Goal: Task Accomplishment & Management: Manage account settings

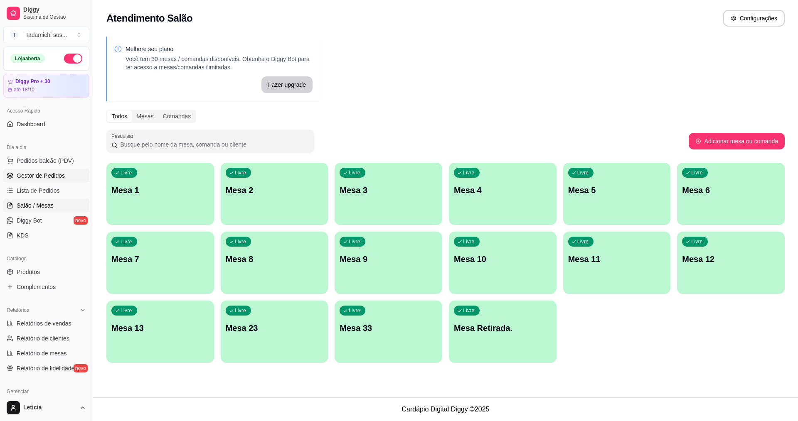
click at [36, 173] on span "Gestor de Pedidos" at bounding box center [41, 176] width 48 height 8
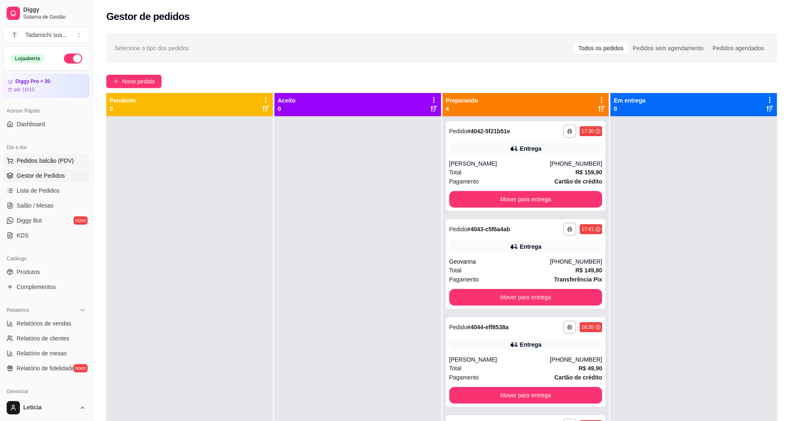
click at [44, 163] on span "Pedidos balcão (PDV)" at bounding box center [45, 161] width 57 height 8
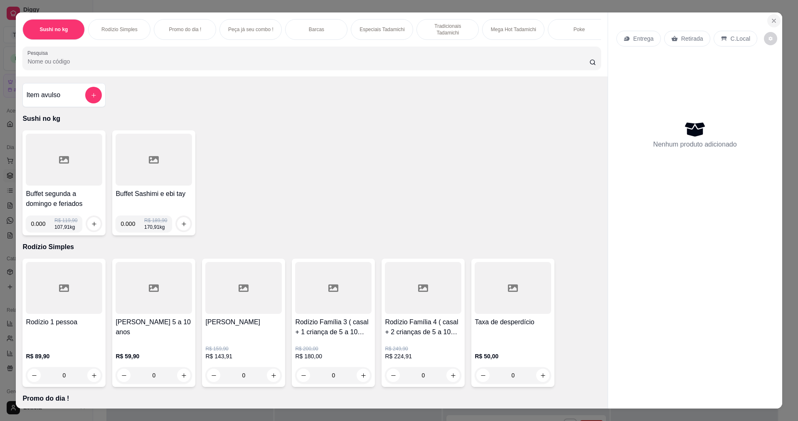
click at [773, 17] on icon "Close" at bounding box center [773, 20] width 7 height 7
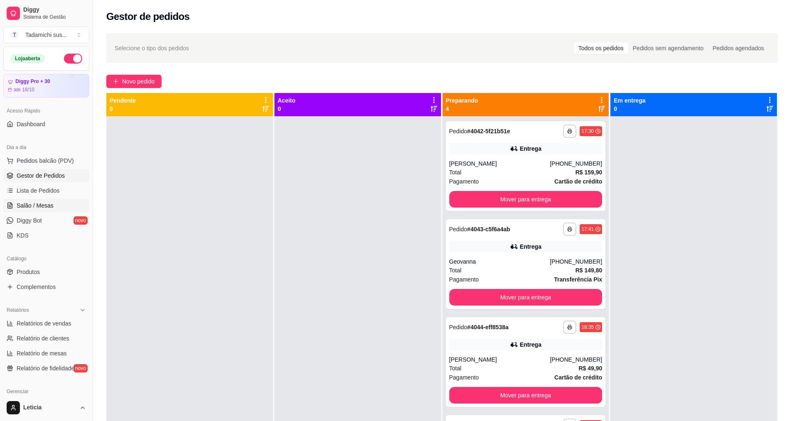
click at [44, 204] on span "Salão / Mesas" at bounding box center [35, 205] width 37 height 8
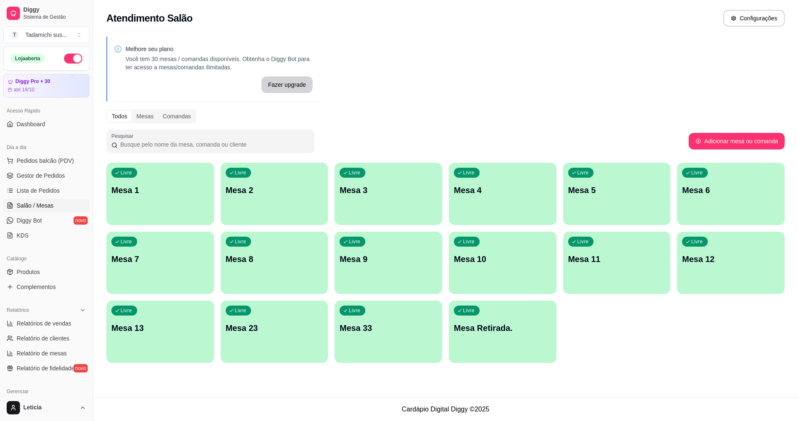
click at [495, 305] on div "Livre Mesa Retirada." at bounding box center [503, 327] width 108 height 52
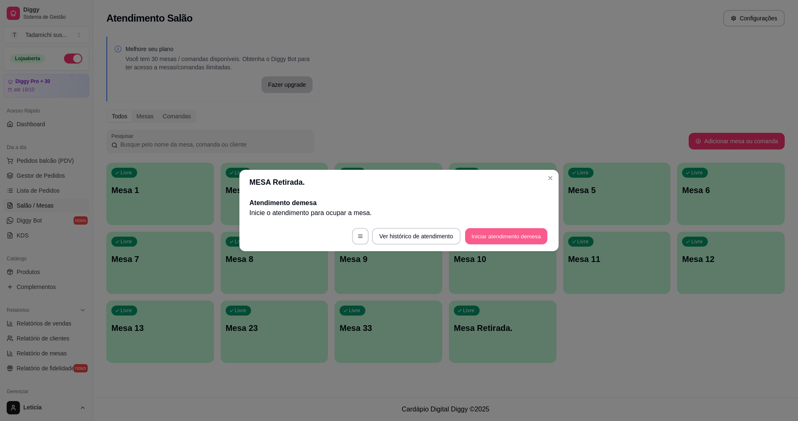
click at [504, 237] on button "Iniciar atendimento de mesa" at bounding box center [506, 236] width 82 height 16
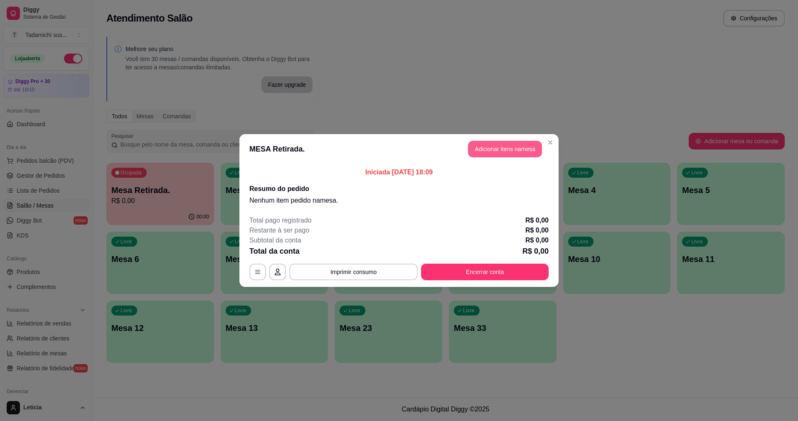
click at [515, 149] on button "Adicionar itens na mesa" at bounding box center [505, 149] width 74 height 17
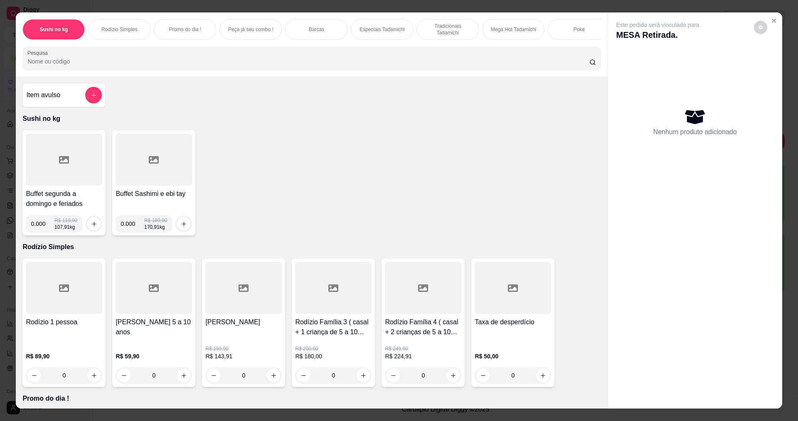
click at [683, 313] on div "Este pedido será vinculado para MESA Retirada. Nenhum produto adicionado" at bounding box center [695, 203] width 174 height 383
click at [769, 26] on button "Close" at bounding box center [773, 20] width 13 height 13
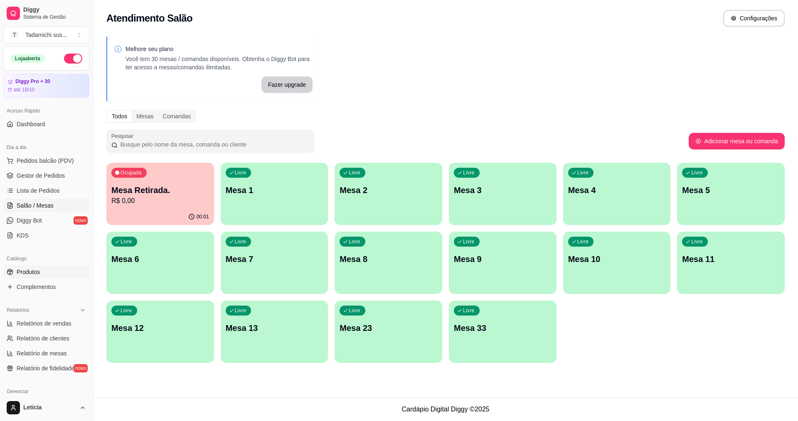
drag, startPoint x: 30, startPoint y: 277, endPoint x: 47, endPoint y: 268, distance: 19.9
click at [30, 277] on link "Produtos" at bounding box center [46, 271] width 86 height 13
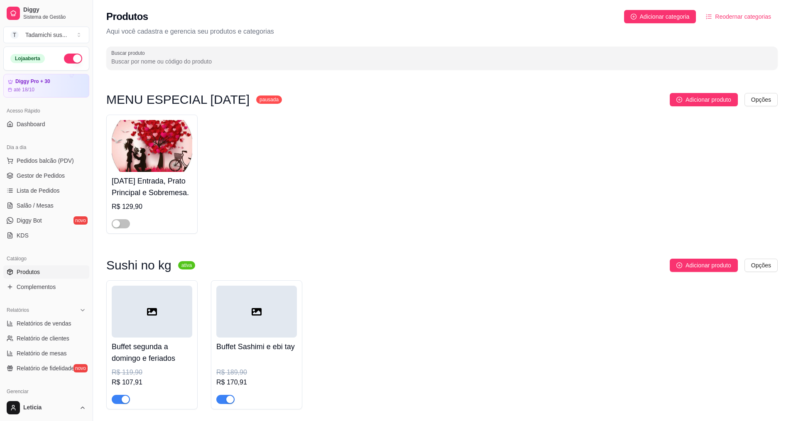
click at [187, 59] on input "Buscar produto" at bounding box center [442, 61] width 662 height 8
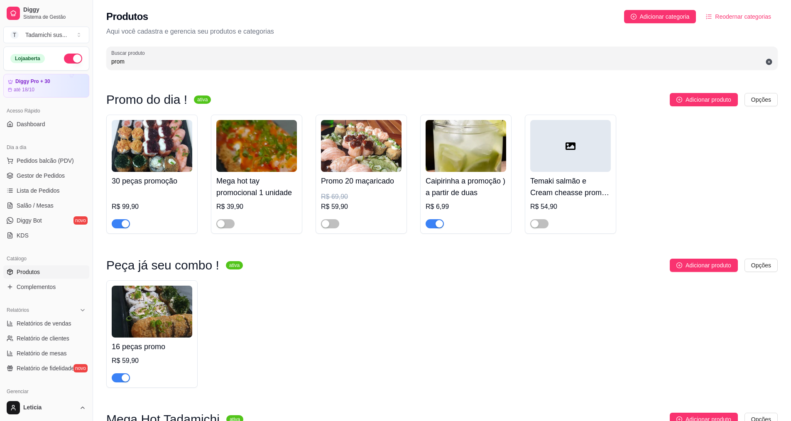
type input "prom"
click at [34, 203] on span "Salão / Mesas" at bounding box center [35, 205] width 37 height 8
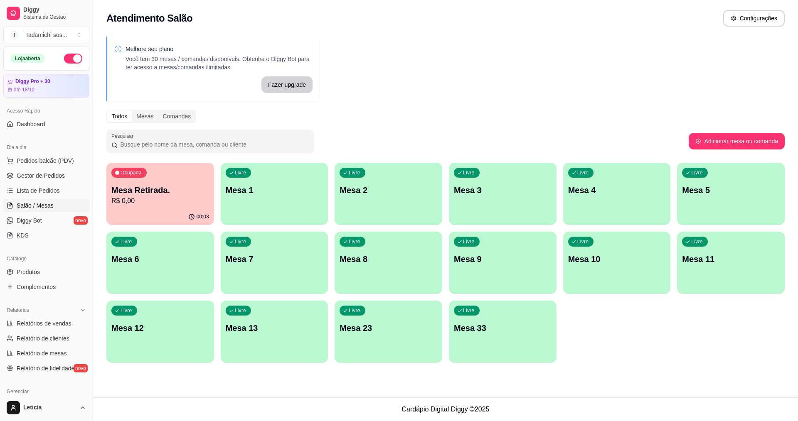
click at [152, 191] on p "Mesa Retirada." at bounding box center [160, 190] width 98 height 12
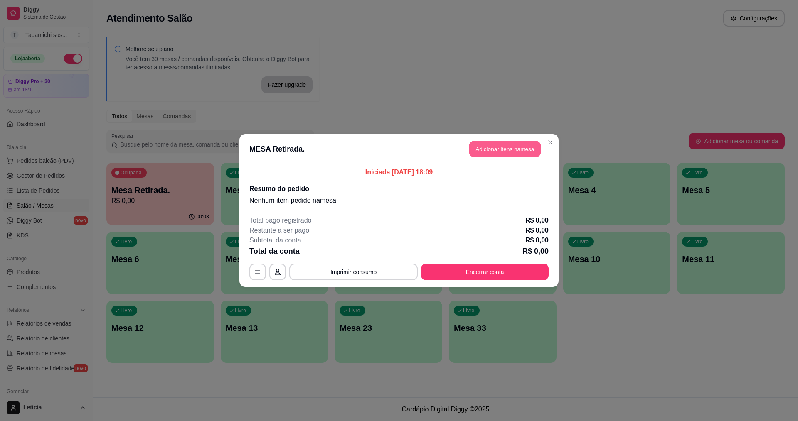
click at [521, 147] on button "Adicionar itens na mesa" at bounding box center [504, 149] width 71 height 16
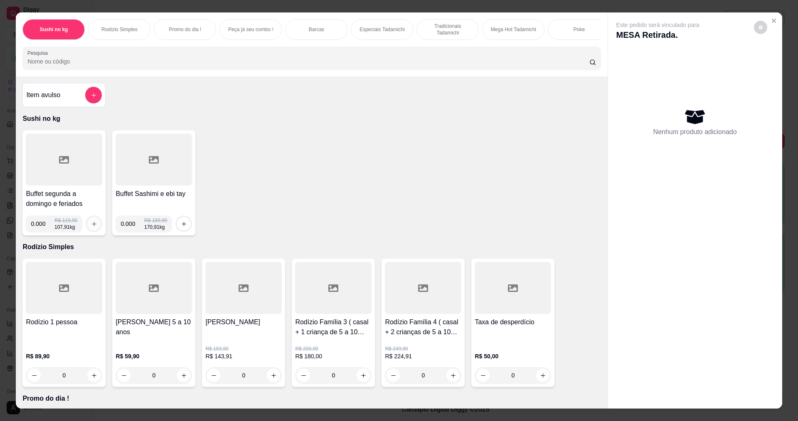
click at [91, 227] on icon "increase-product-quantity" at bounding box center [94, 224] width 6 height 6
click at [42, 229] on input "0.000" at bounding box center [43, 224] width 24 height 17
click at [56, 65] on input "Pesquisa" at bounding box center [307, 61] width 561 height 8
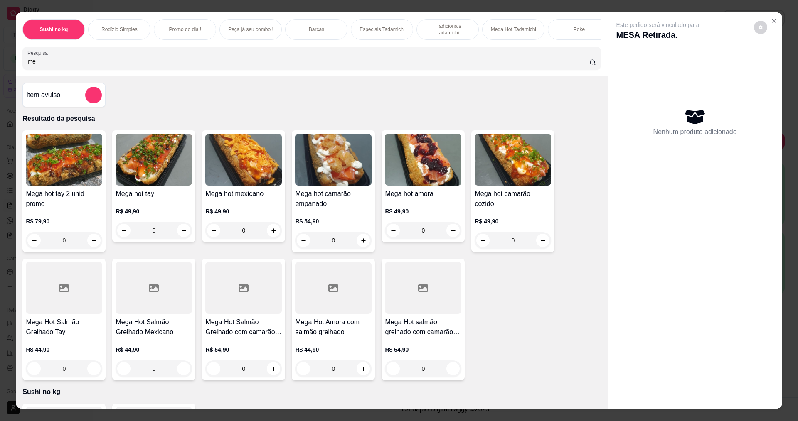
type input "m"
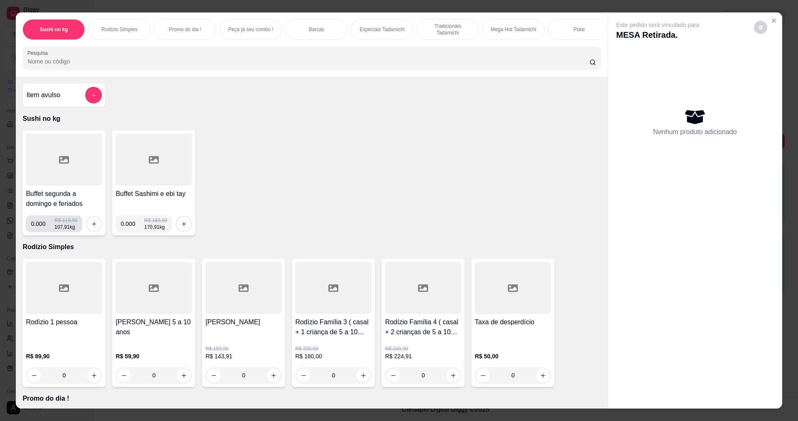
click at [40, 230] on input "0.000" at bounding box center [43, 224] width 24 height 17
click at [87, 229] on button "increase-product-quantity" at bounding box center [93, 223] width 13 height 13
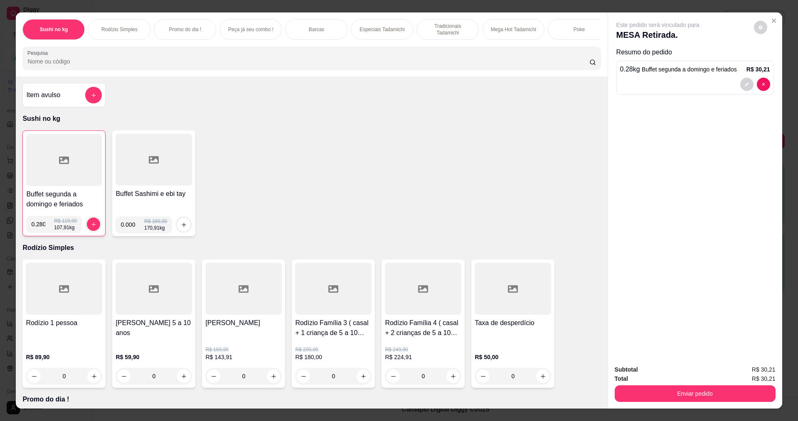
click at [42, 232] on input "0.280" at bounding box center [42, 224] width 23 height 17
type input "0.138"
click at [91, 228] on icon "increase-product-quantity" at bounding box center [94, 224] width 6 height 6
click at [43, 232] on input "0.138" at bounding box center [42, 224] width 23 height 17
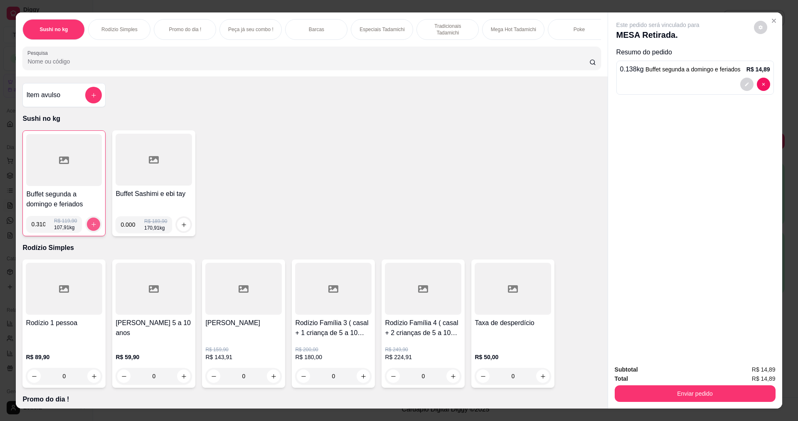
click at [92, 226] on button "increase-product-quantity" at bounding box center [93, 224] width 13 height 13
click at [42, 231] on input "0.310" at bounding box center [42, 224] width 23 height 17
type input "0.280"
click at [93, 228] on icon "increase-product-quantity" at bounding box center [94, 224] width 6 height 6
click at [133, 230] on input "0.000" at bounding box center [132, 224] width 24 height 17
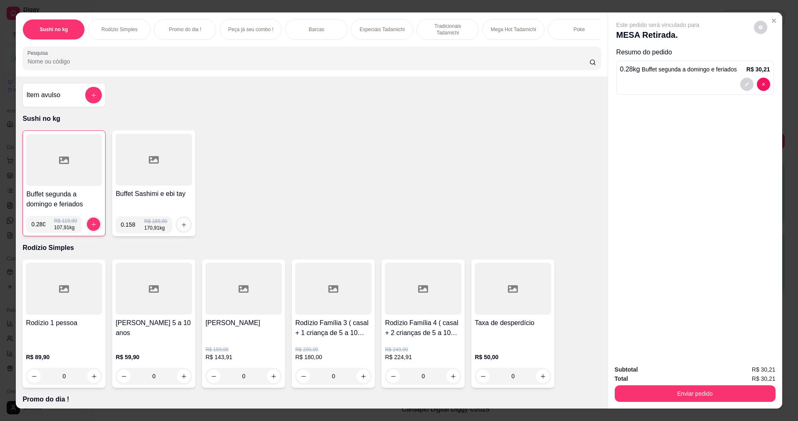
type input "0.158"
click at [177, 231] on button "increase-product-quantity" at bounding box center [183, 224] width 13 height 13
click at [47, 232] on input "0.072" at bounding box center [42, 224] width 23 height 17
click at [46, 227] on input "0.028" at bounding box center [42, 224] width 23 height 17
click at [42, 231] on input "0.028" at bounding box center [42, 224] width 23 height 17
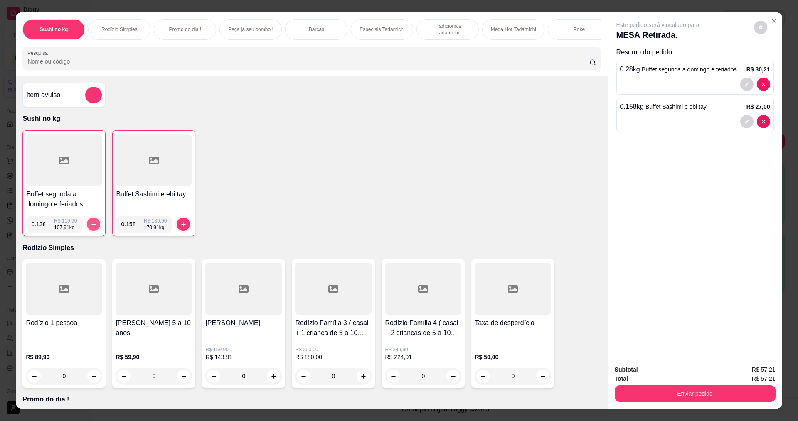
type input "0.138"
click at [91, 228] on icon "increase-product-quantity" at bounding box center [94, 224] width 6 height 6
click at [47, 152] on div at bounding box center [64, 160] width 76 height 52
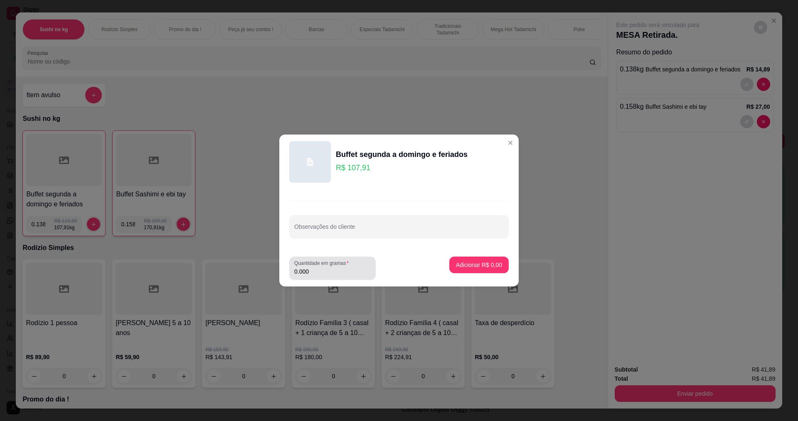
click at [322, 274] on input "0.000" at bounding box center [332, 272] width 76 height 8
type input "0.280"
click at [473, 262] on p "Adicionar R$ 30,21" at bounding box center [476, 265] width 49 height 8
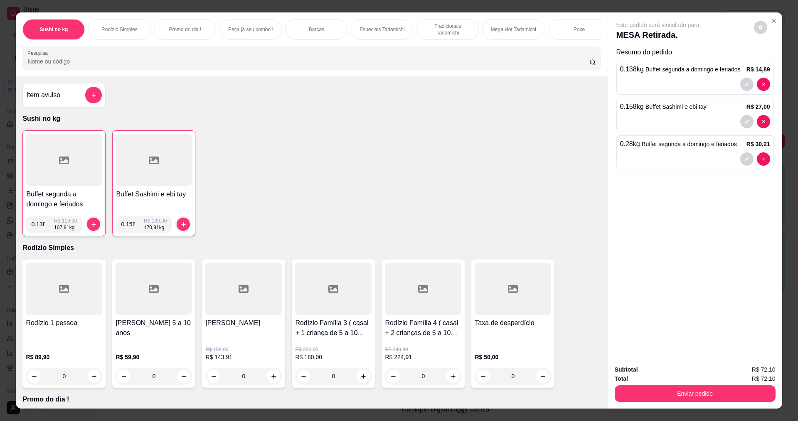
click at [83, 171] on div at bounding box center [64, 160] width 76 height 52
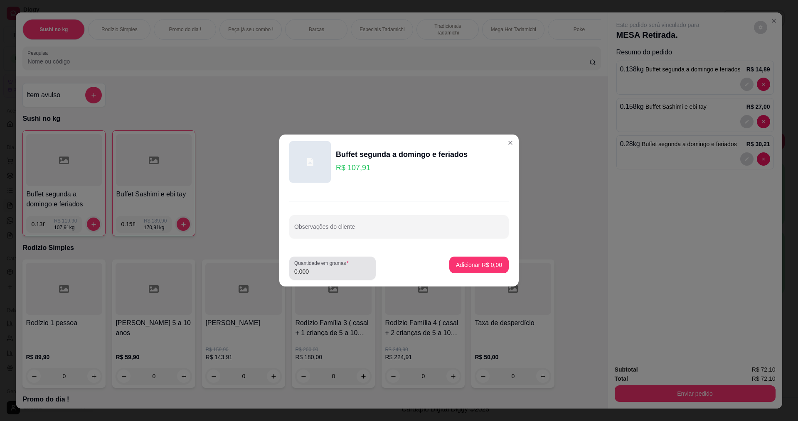
click at [324, 268] on input "0.000" at bounding box center [332, 272] width 76 height 8
type input "0.310"
click at [456, 266] on p "Adicionar R$ 33,45" at bounding box center [476, 265] width 49 height 8
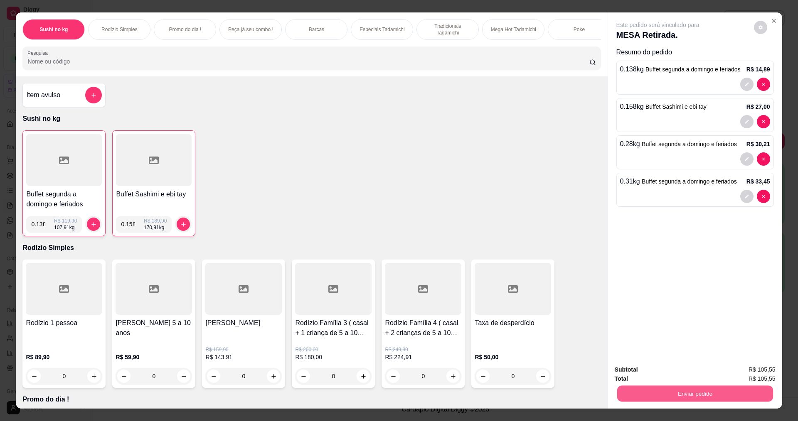
click at [692, 393] on button "Enviar pedido" at bounding box center [694, 394] width 156 height 16
click at [742, 375] on button "Sim, quero registrar" at bounding box center [746, 373] width 62 height 16
click at [692, 395] on button "Enviar pedido" at bounding box center [694, 394] width 161 height 17
click at [667, 372] on button "Não registrar e enviar pedido" at bounding box center [667, 372] width 84 height 15
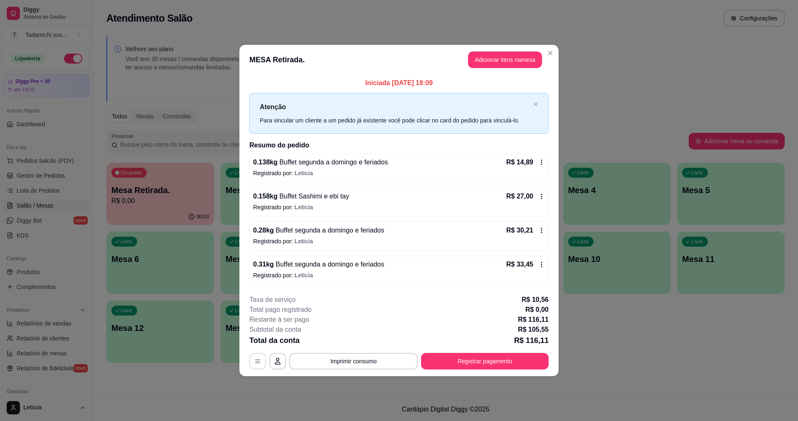
click at [262, 364] on button "button" at bounding box center [257, 361] width 17 height 17
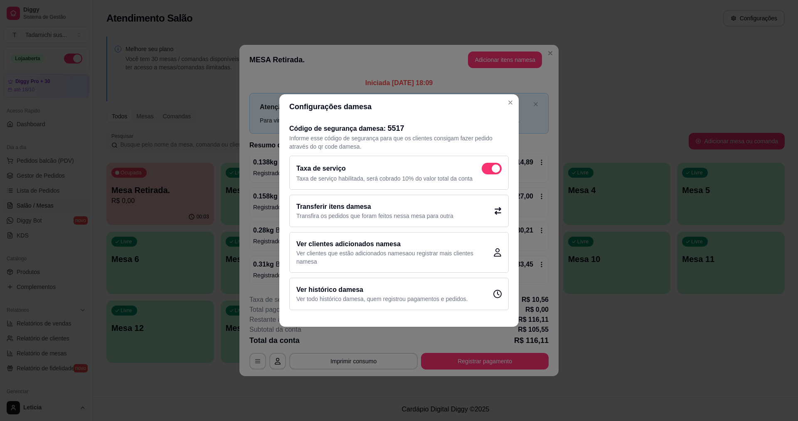
click at [486, 168] on span at bounding box center [491, 169] width 20 height 12
click at [486, 170] on input "checkbox" at bounding box center [483, 172] width 5 height 5
checkbox input "false"
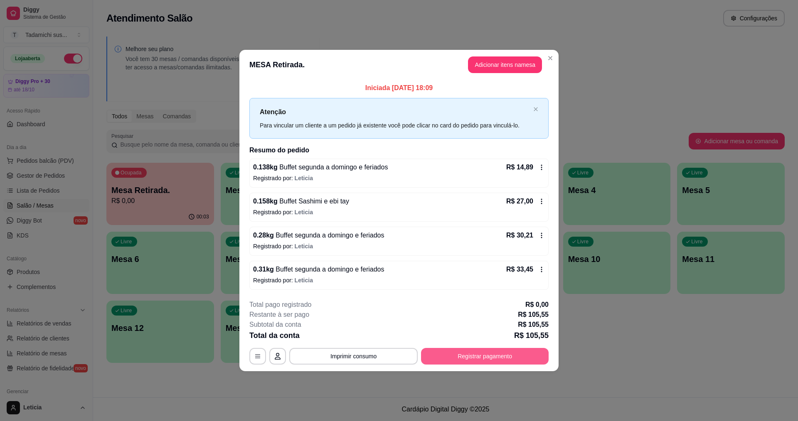
click at [478, 360] on button "Registrar pagamento" at bounding box center [485, 356] width 128 height 17
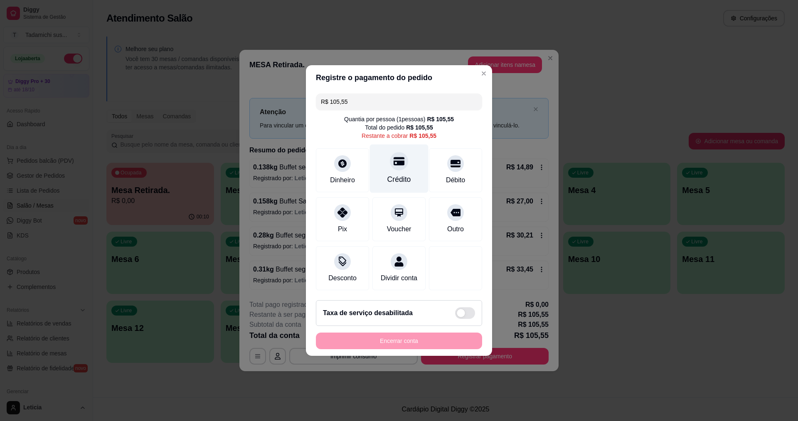
click at [393, 165] on div at bounding box center [399, 161] width 18 height 18
type input "R$ 0,00"
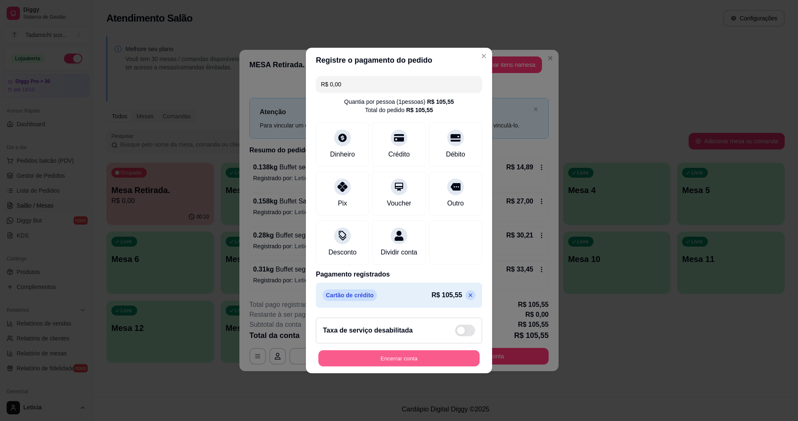
click at [414, 367] on button "Encerrar conta" at bounding box center [398, 359] width 161 height 16
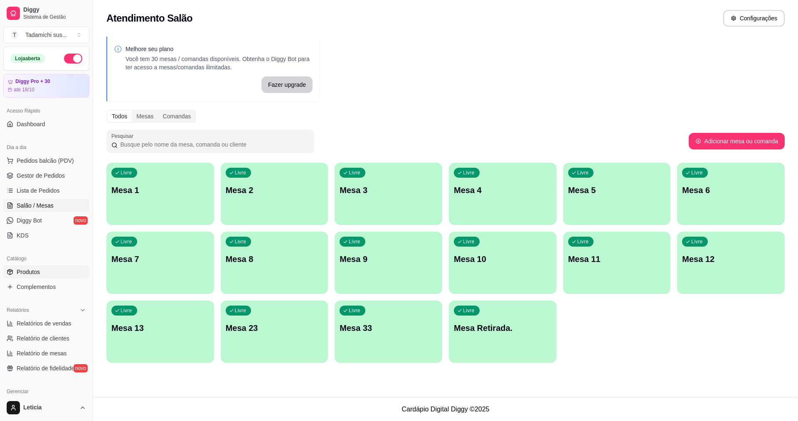
click at [37, 273] on span "Produtos" at bounding box center [28, 272] width 23 height 8
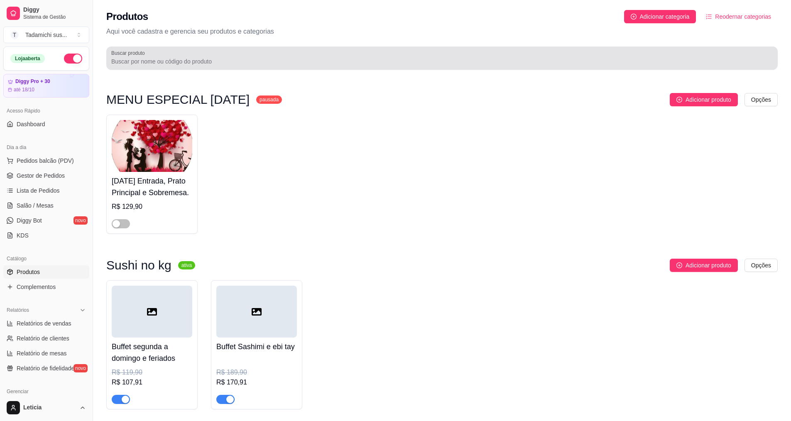
click at [182, 58] on input "Buscar produto" at bounding box center [442, 61] width 662 height 8
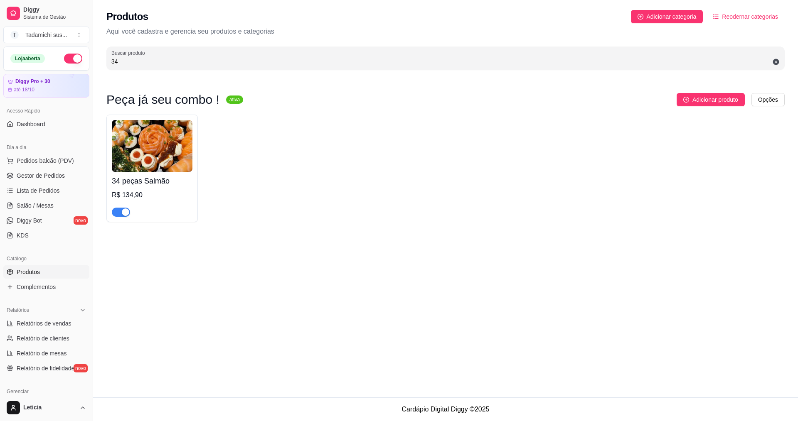
type input "34"
click at [145, 156] on img at bounding box center [152, 146] width 81 height 52
click at [38, 175] on span "Gestor de Pedidos" at bounding box center [41, 176] width 48 height 8
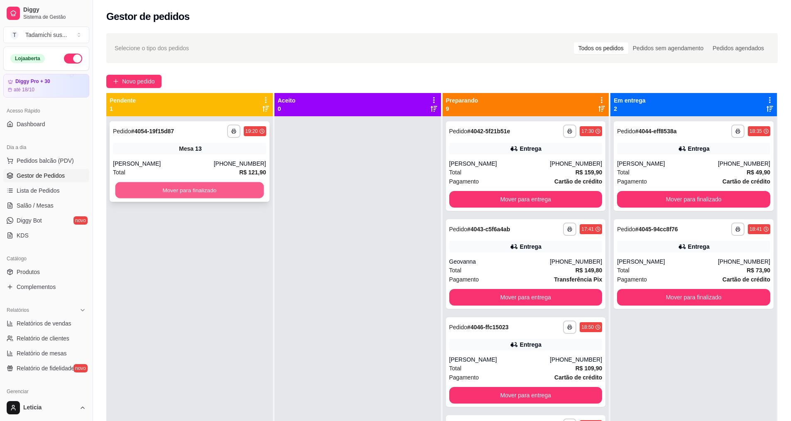
click at [223, 193] on button "Mover para finalizado" at bounding box center [189, 190] width 149 height 16
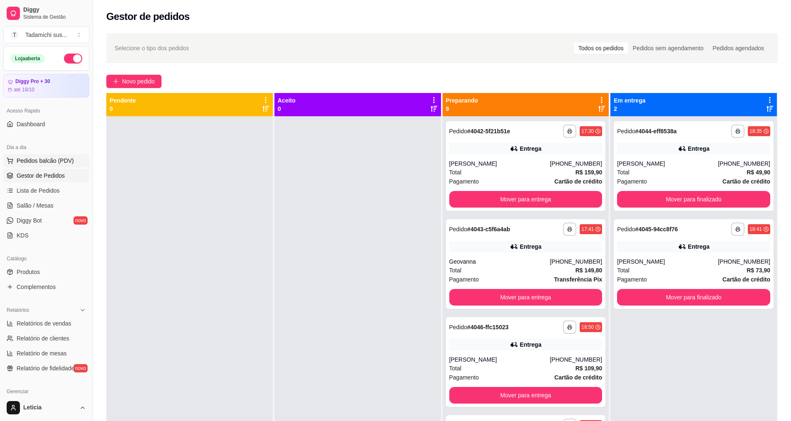
click at [41, 163] on span "Pedidos balcão (PDV)" at bounding box center [45, 161] width 57 height 8
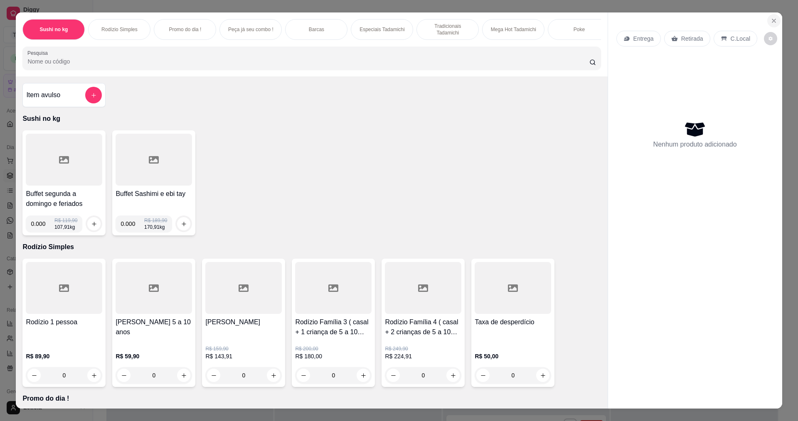
click at [772, 21] on icon "Close" at bounding box center [773, 20] width 3 height 3
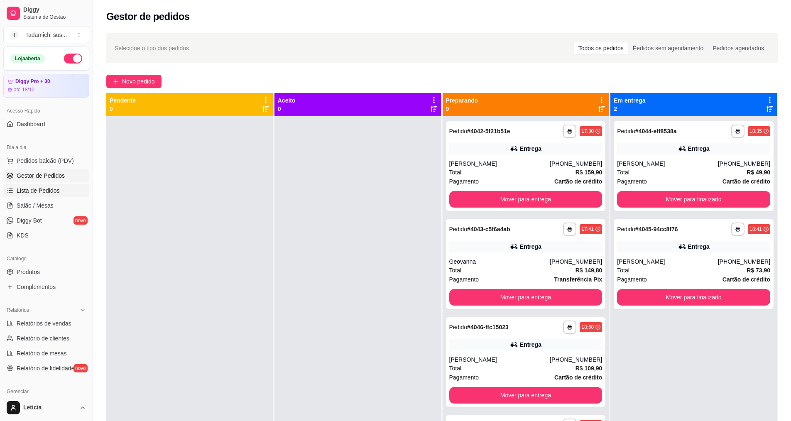
click at [32, 192] on span "Lista de Pedidos" at bounding box center [38, 191] width 43 height 8
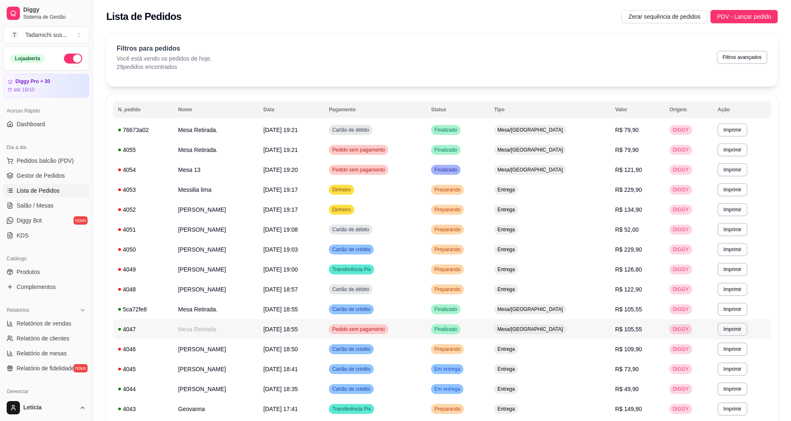
click at [258, 331] on td "Mesa Retirada." at bounding box center [215, 329] width 85 height 20
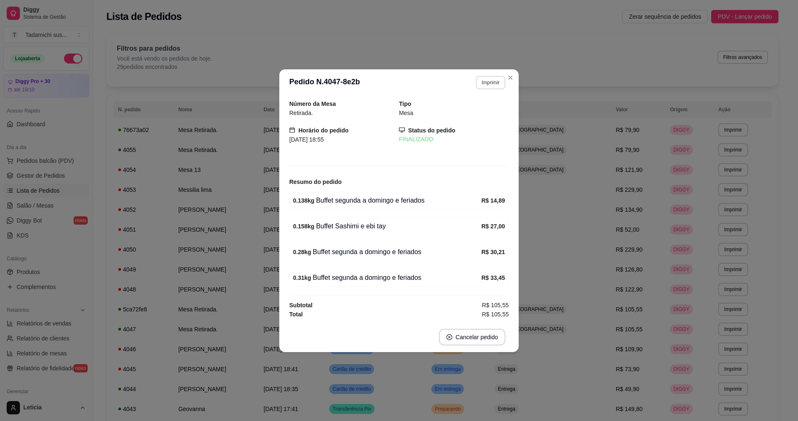
click at [487, 78] on button "Imprimir" at bounding box center [490, 82] width 29 height 13
click at [480, 114] on button "IMPRESSORA HAYOM" at bounding box center [473, 111] width 64 height 13
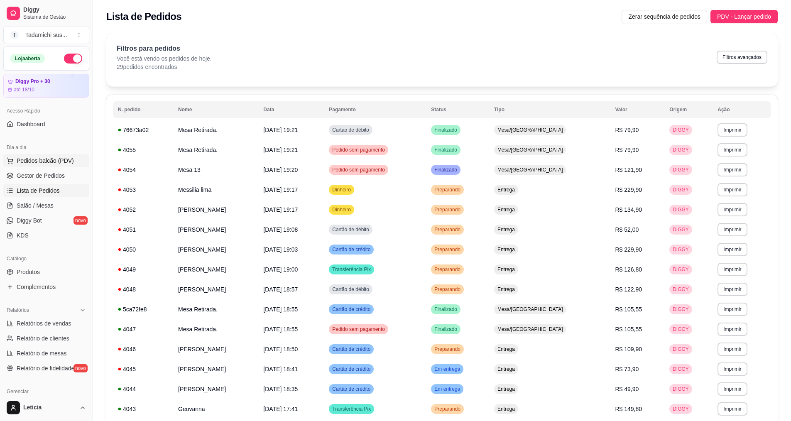
click at [71, 161] on button "Pedidos balcão (PDV)" at bounding box center [46, 160] width 86 height 13
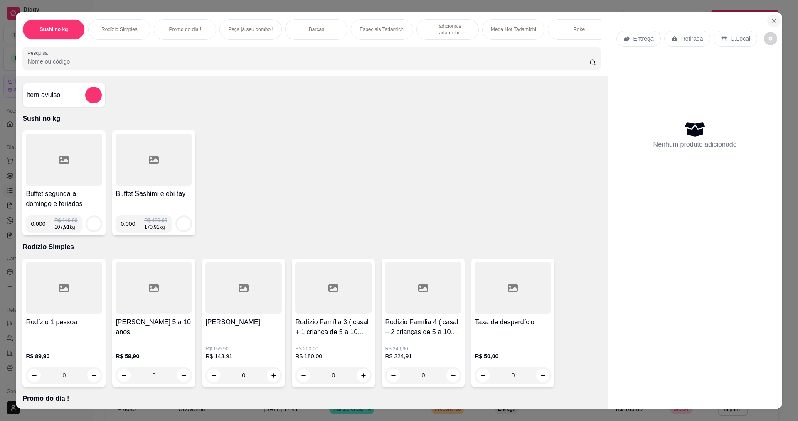
click at [772, 23] on icon "Close" at bounding box center [773, 20] width 7 height 7
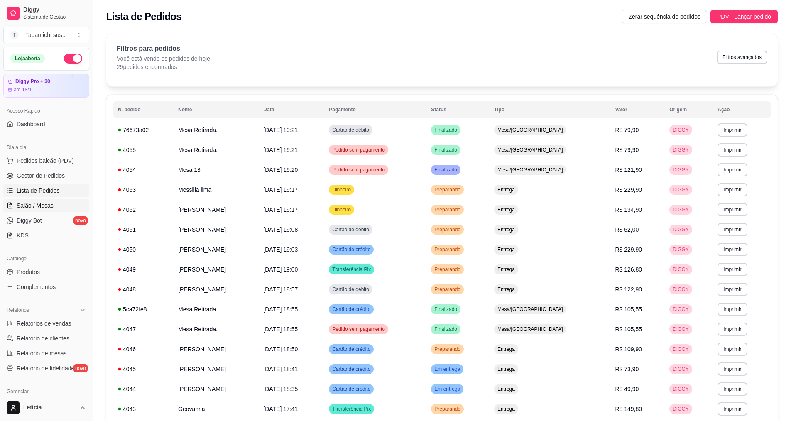
click at [32, 210] on link "Salão / Mesas" at bounding box center [46, 205] width 86 height 13
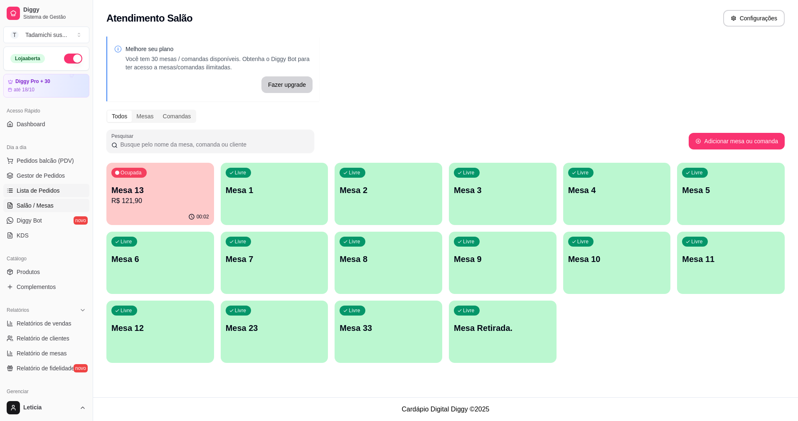
click at [42, 192] on span "Lista de Pedidos" at bounding box center [38, 191] width 43 height 8
